Goal: Information Seeking & Learning: Learn about a topic

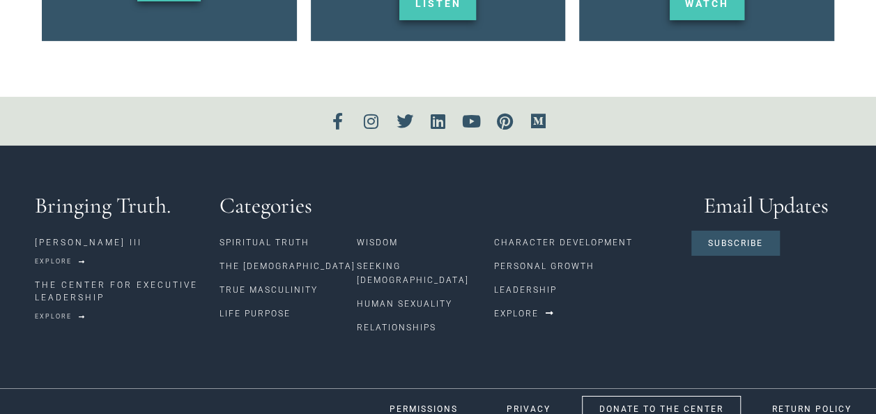
scroll to position [2248, 0]
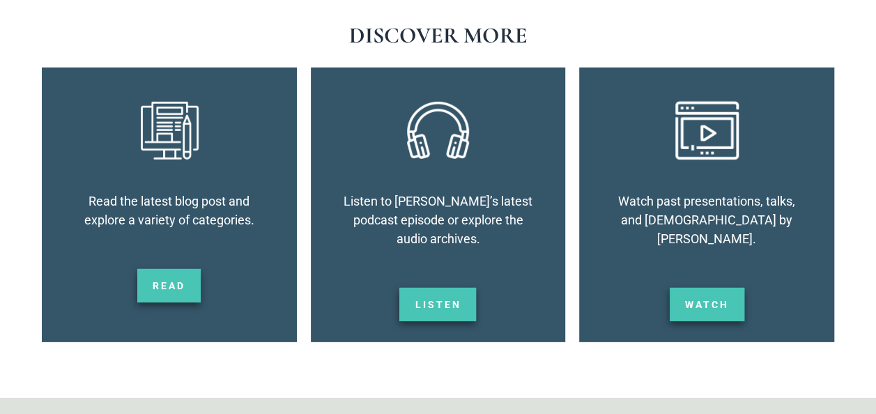
scroll to position [1947, 0]
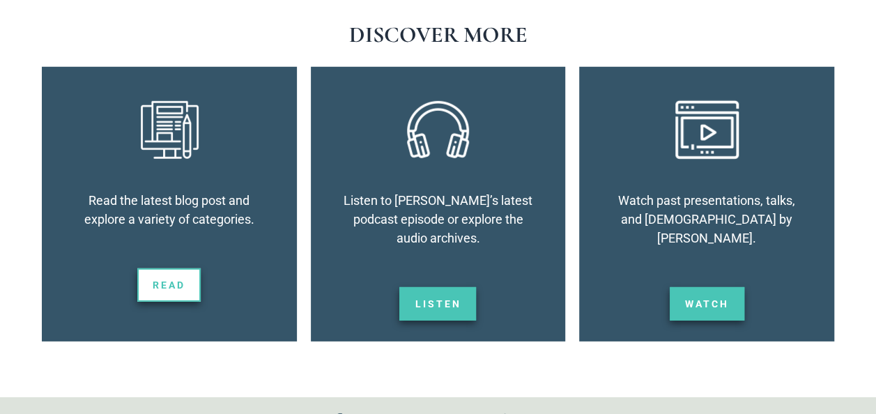
click at [166, 276] on link "Read" at bounding box center [168, 284] width 63 height 33
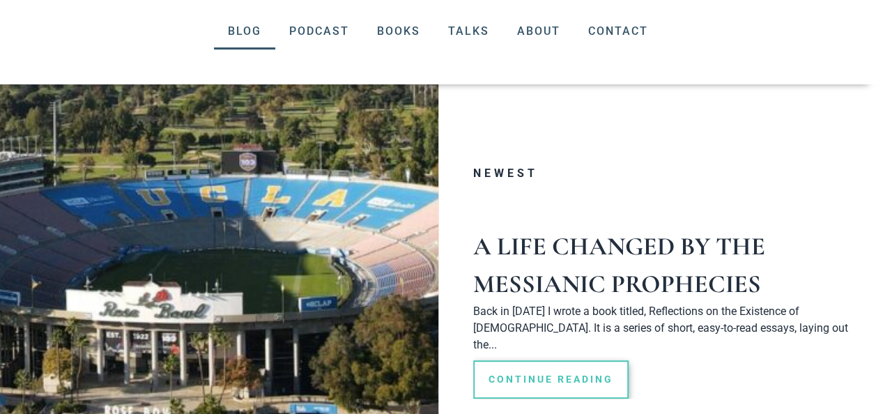
scroll to position [171, 0]
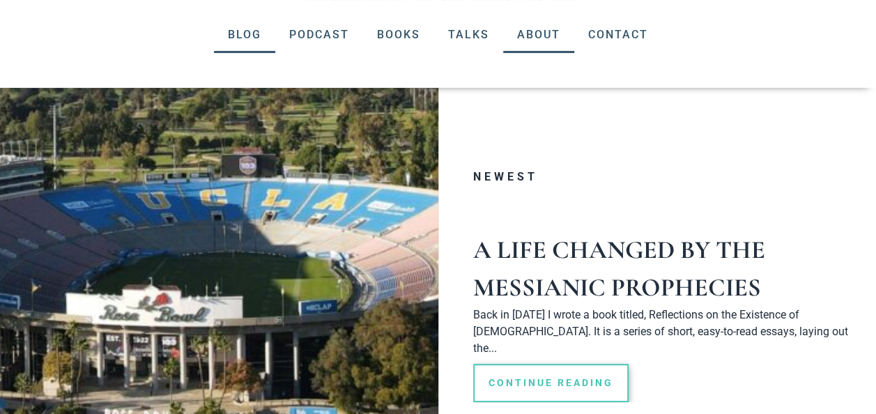
click at [545, 36] on link "About" at bounding box center [538, 35] width 71 height 36
click at [376, 33] on link "Books" at bounding box center [398, 35] width 71 height 36
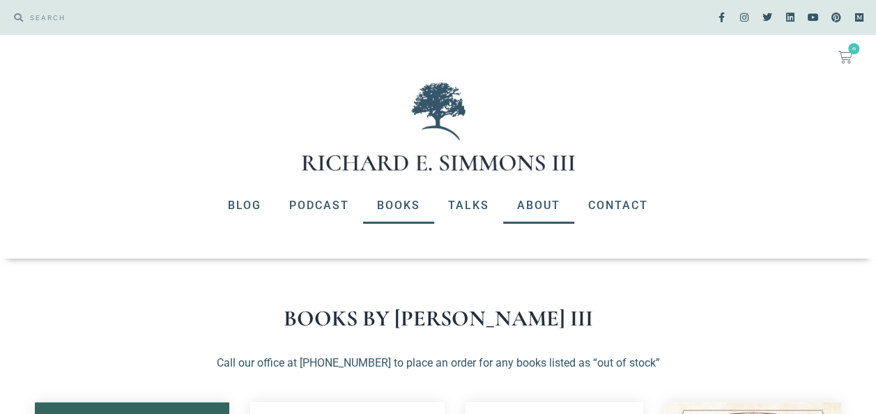
click at [550, 203] on link "About" at bounding box center [538, 205] width 71 height 36
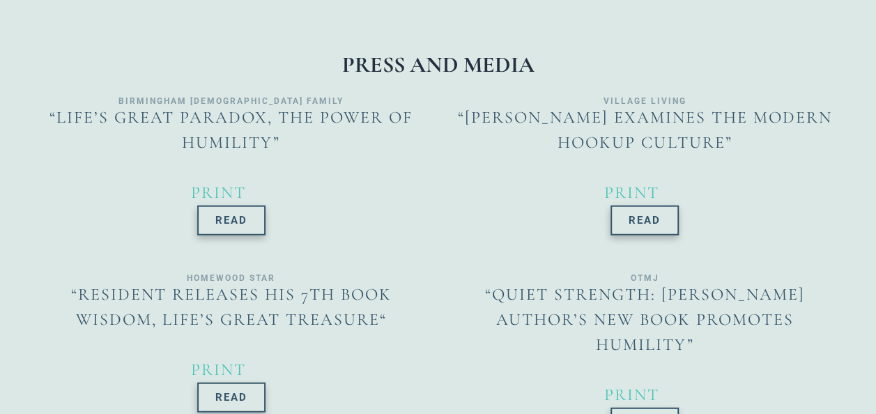
scroll to position [1526, 0]
